Goal: Task Accomplishment & Management: Use online tool/utility

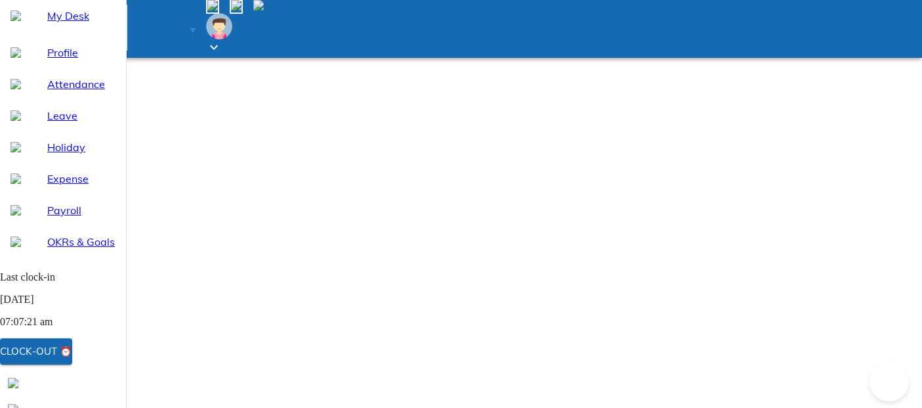
select select "9"
click at [72, 353] on div "Clock-out ⏰" at bounding box center [36, 351] width 72 height 17
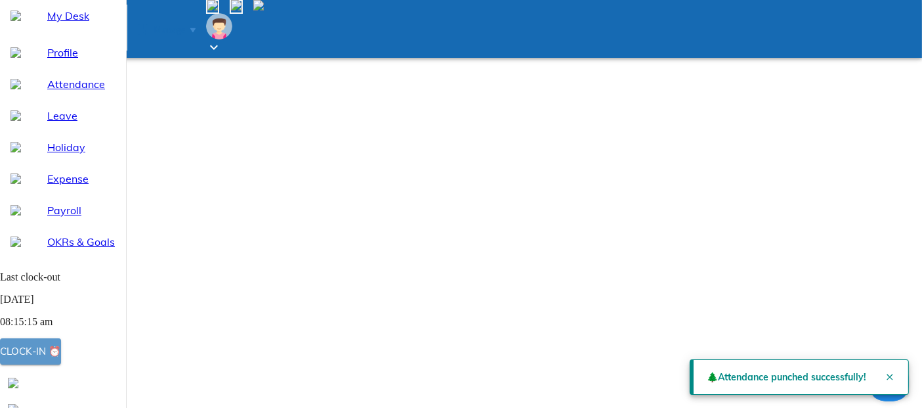
click at [61, 353] on div "Clock-in ⏰" at bounding box center [30, 351] width 61 height 17
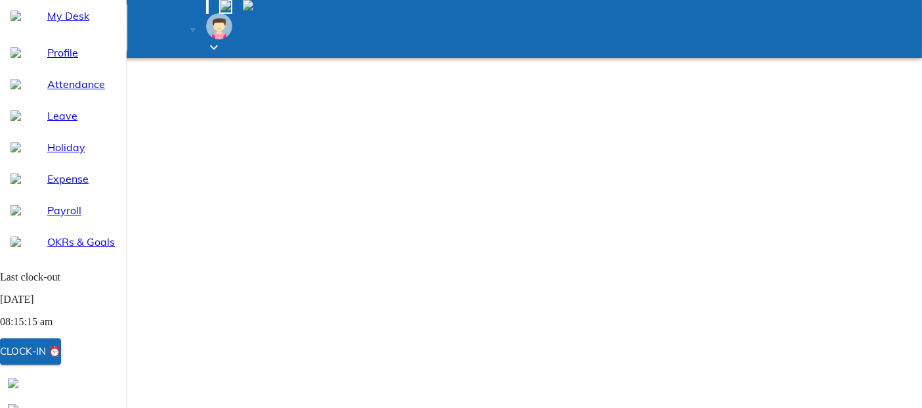
select select "9"
